Goal: Find contact information: Find contact information

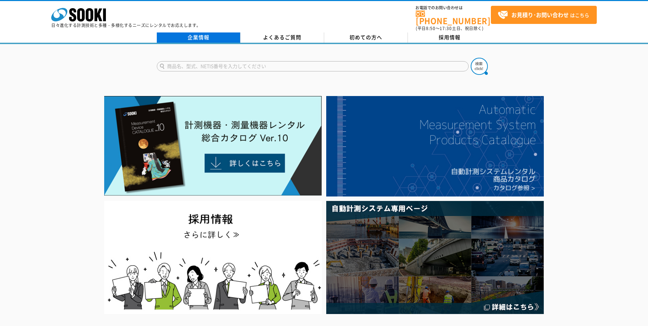
click at [202, 32] on link "企業情報" at bounding box center [199, 37] width 84 height 10
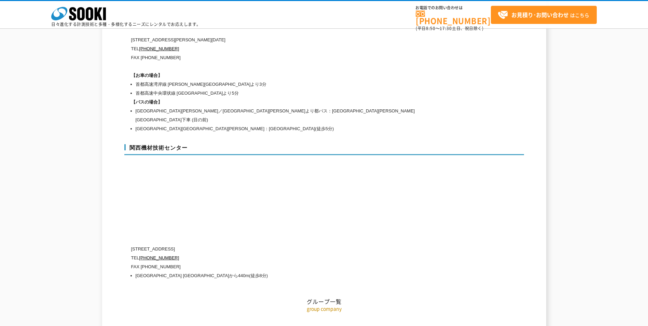
scroll to position [3055, 0]
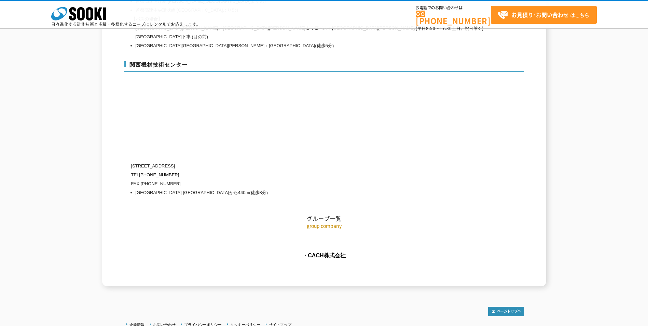
drag, startPoint x: 280, startPoint y: 321, endPoint x: 320, endPoint y: 325, distance: 39.5
drag, startPoint x: 320, startPoint y: 325, endPoint x: 308, endPoint y: 320, distance: 12.6
copy address "SOOKI Co.,Ltd."
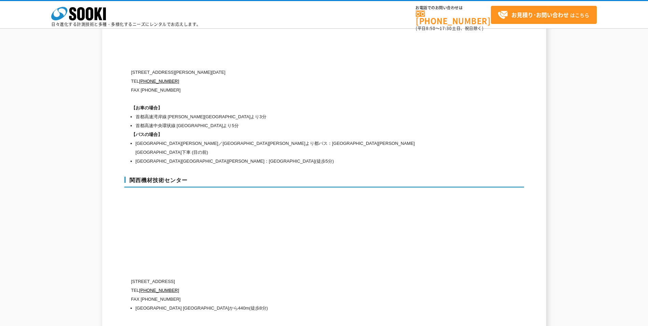
scroll to position [2918, 0]
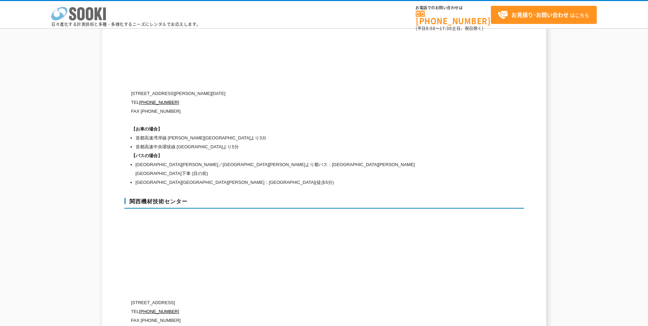
click at [88, 16] on icon at bounding box center [90, 13] width 8 height 13
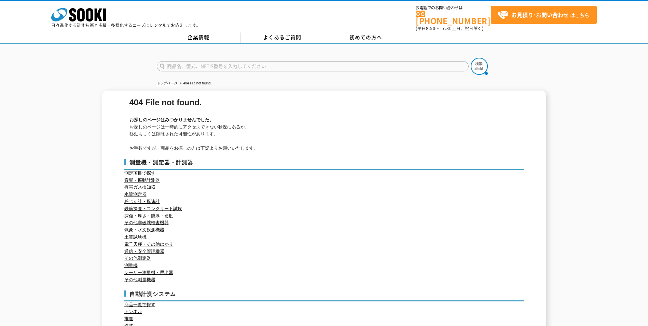
click at [88, 65] on div at bounding box center [324, 60] width 648 height 33
click at [82, 18] on icon "株式会社 ソーキ" at bounding box center [78, 15] width 55 height 14
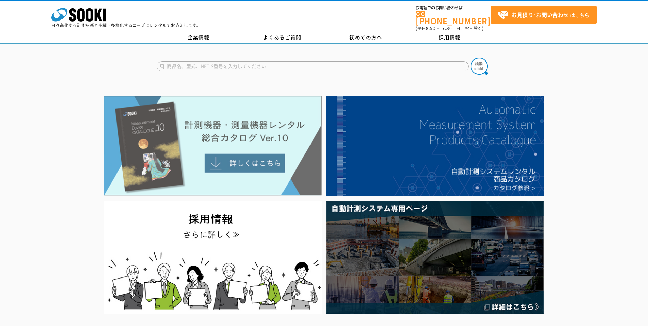
click at [248, 154] on img at bounding box center [213, 146] width 218 height 100
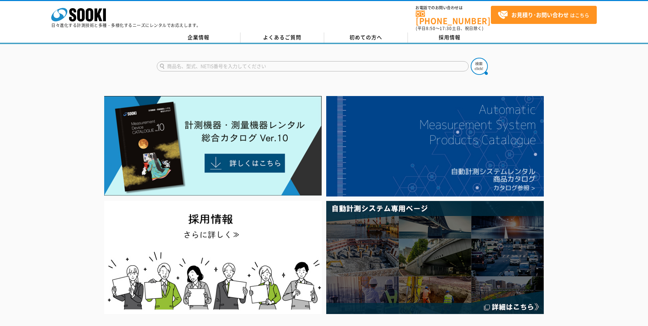
click at [584, 152] on div at bounding box center [324, 205] width 648 height 222
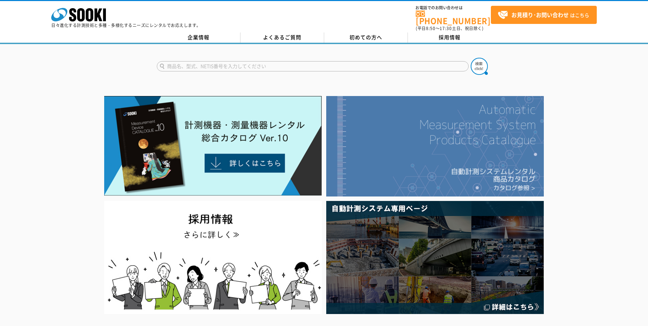
click at [493, 155] on img at bounding box center [435, 146] width 218 height 100
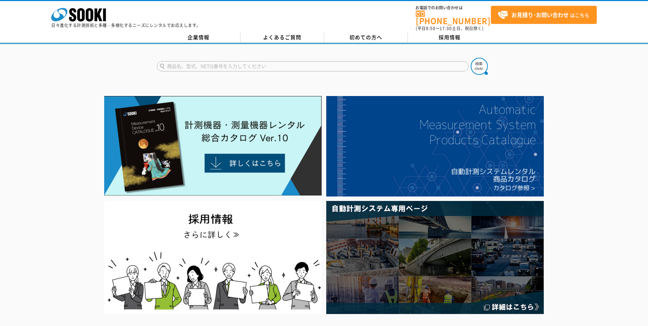
click at [603, 129] on div at bounding box center [324, 205] width 648 height 222
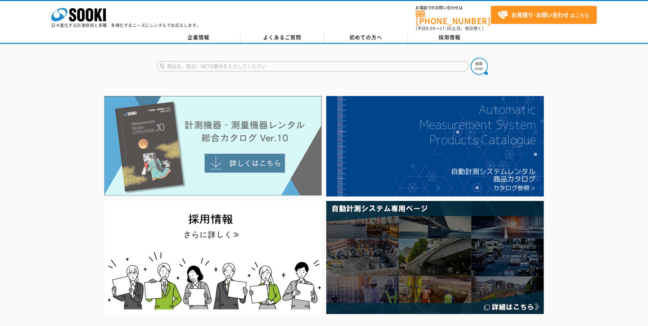
click at [262, 140] on img at bounding box center [213, 146] width 218 height 100
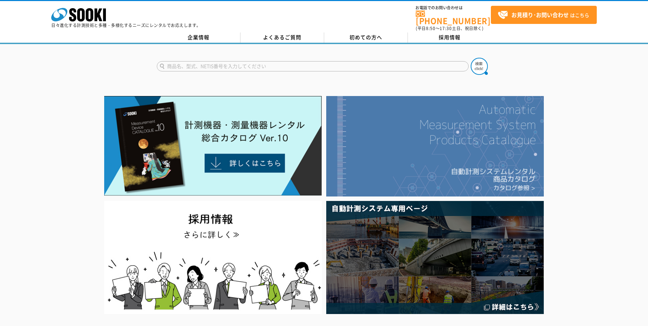
click at [501, 134] on img at bounding box center [435, 146] width 218 height 100
